Goal: Task Accomplishment & Management: Manage account settings

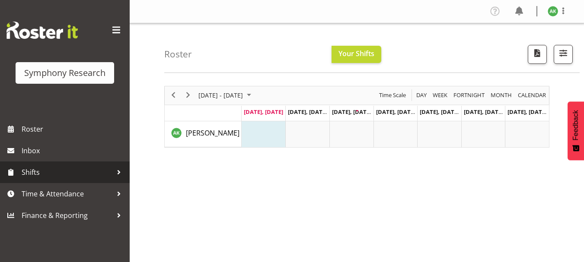
click at [29, 171] on span "Shifts" at bounding box center [67, 172] width 91 height 13
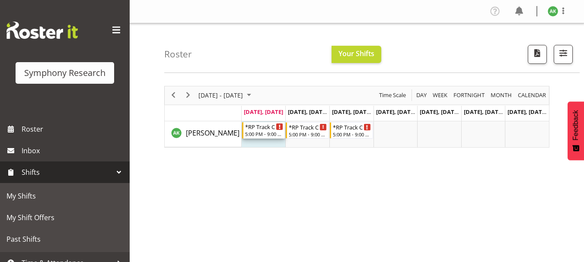
click at [266, 132] on div "5:00 PM - 9:00 PM" at bounding box center [264, 134] width 38 height 7
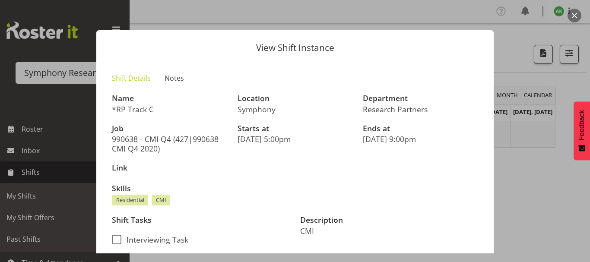
click at [545, 185] on div at bounding box center [295, 131] width 590 height 262
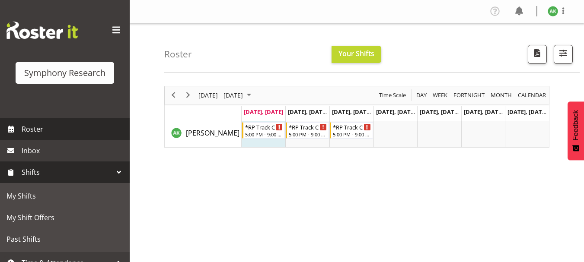
click at [30, 131] on span "Roster" at bounding box center [74, 129] width 104 height 13
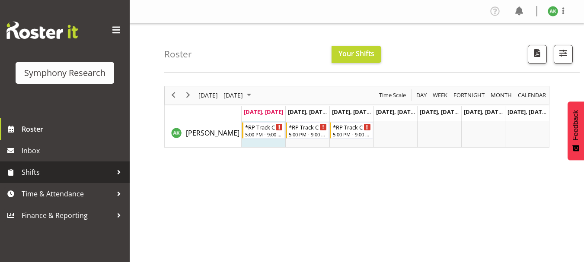
click at [32, 174] on span "Shifts" at bounding box center [67, 172] width 91 height 13
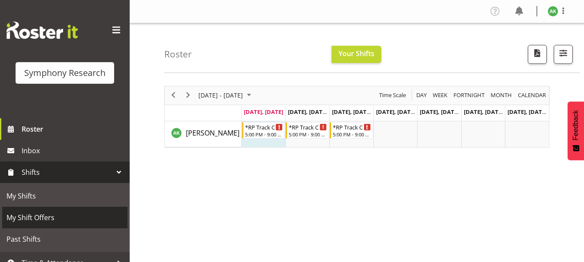
click at [35, 219] on span "My Shift Offers" at bounding box center [64, 217] width 117 height 13
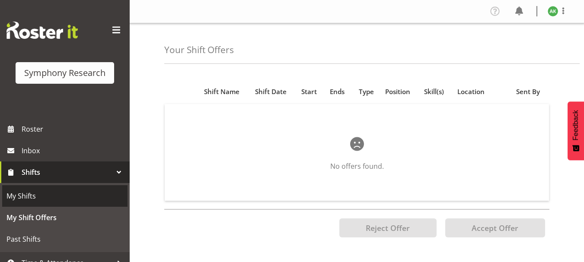
click at [29, 198] on span "My Shifts" at bounding box center [64, 196] width 117 height 13
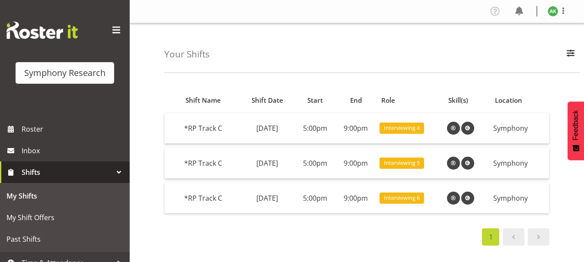
scroll to position [33, 0]
